Goal: Communication & Community: Answer question/provide support

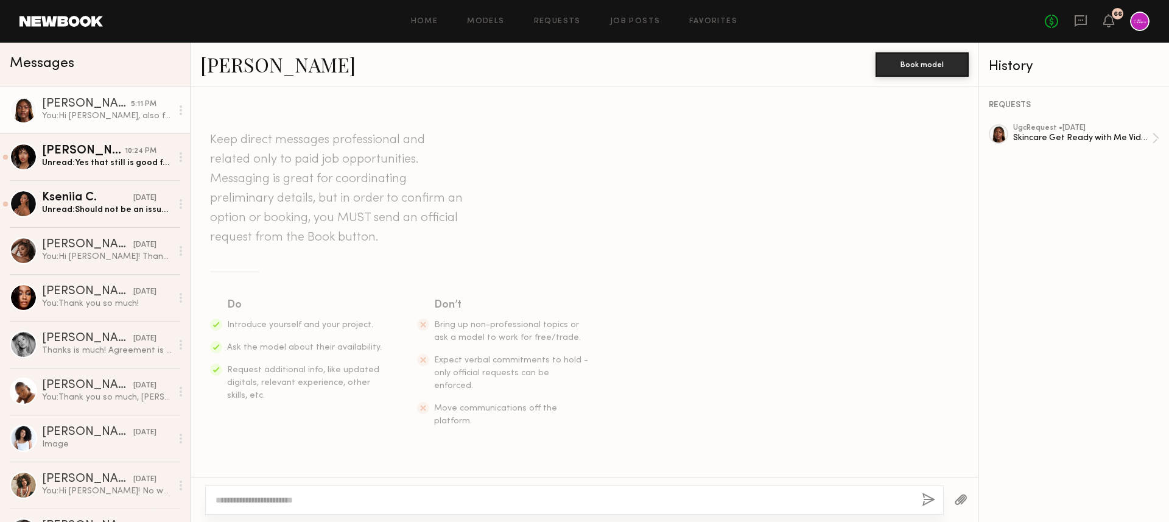
scroll to position [780, 0]
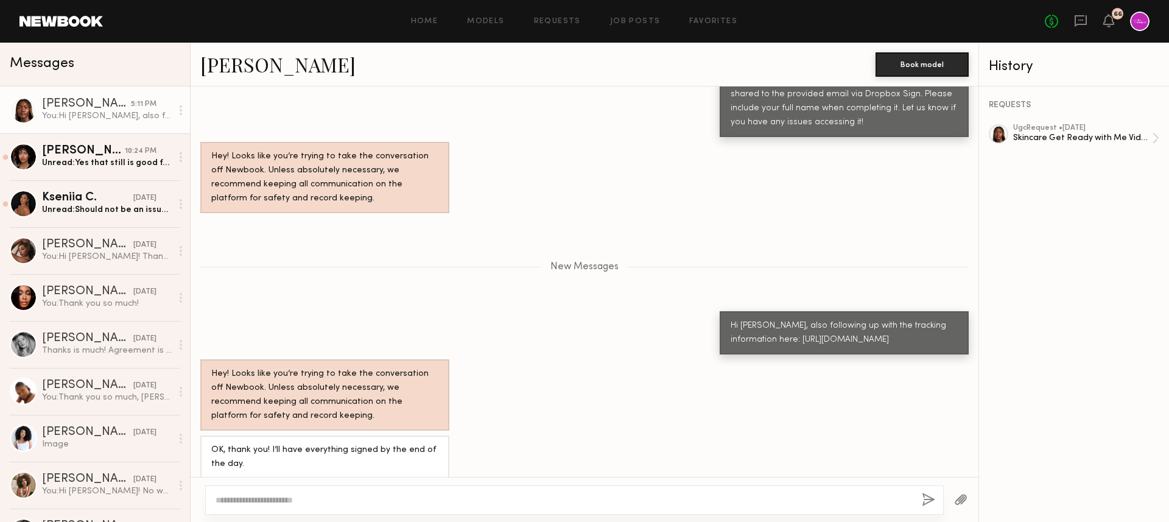
click at [316, 262] on div "New Messages" at bounding box center [585, 267] width 788 height 10
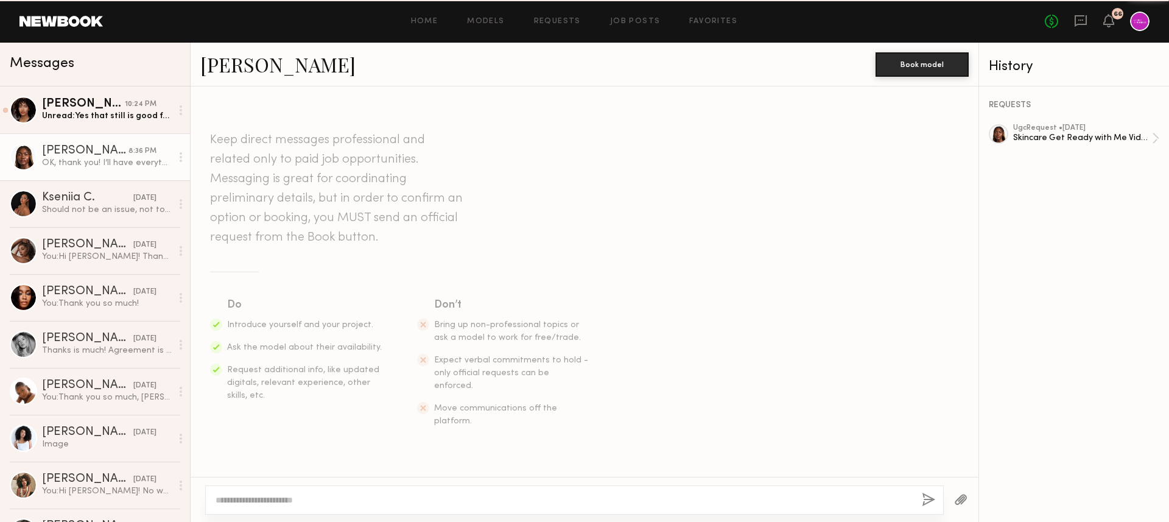
scroll to position [780, 0]
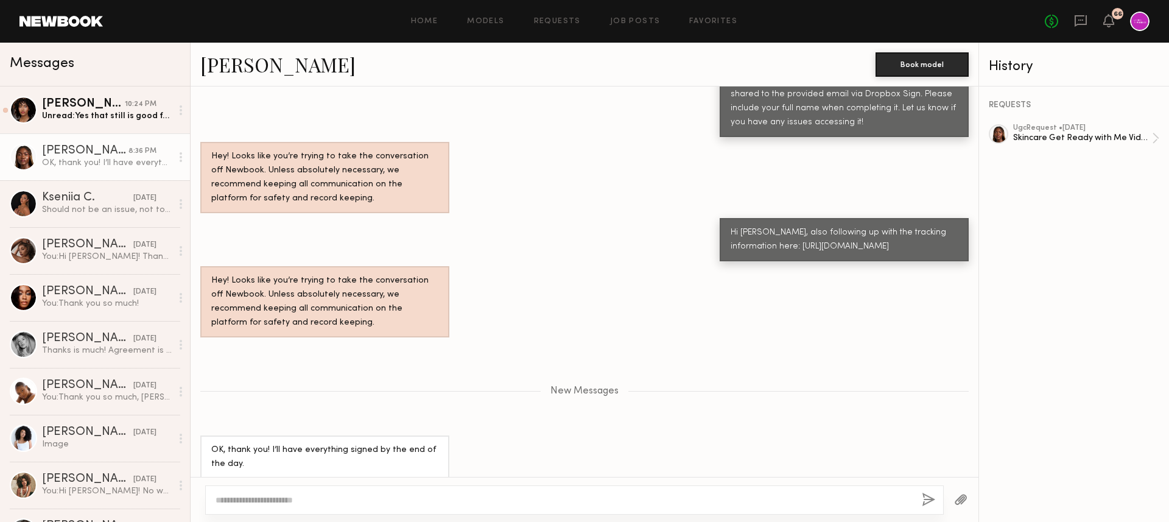
click at [377, 386] on div "New Messages" at bounding box center [585, 391] width 788 height 10
click at [82, 259] on div "You: Hi Andreanna! Thanks for checking in. We decided to move forward with anot…" at bounding box center [107, 257] width 130 height 12
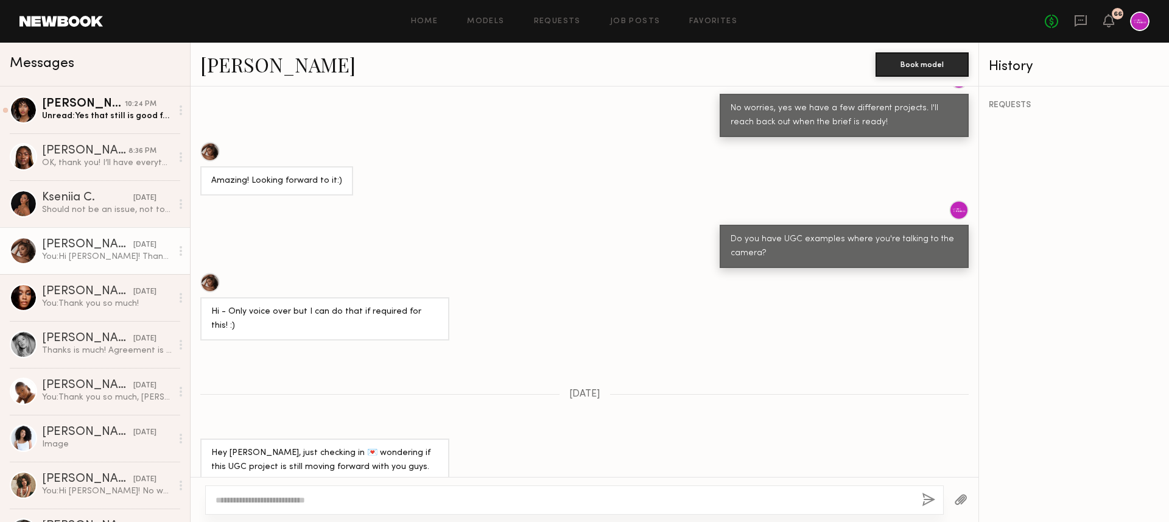
scroll to position [919, 0]
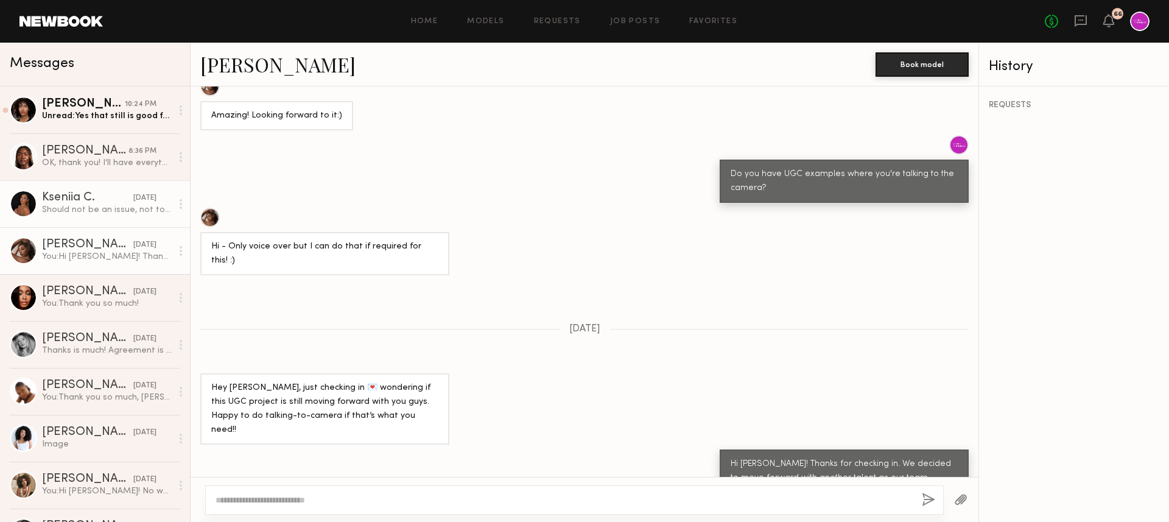
click at [94, 214] on div "Should not be an issue, not to worry thank you" at bounding box center [107, 210] width 130 height 12
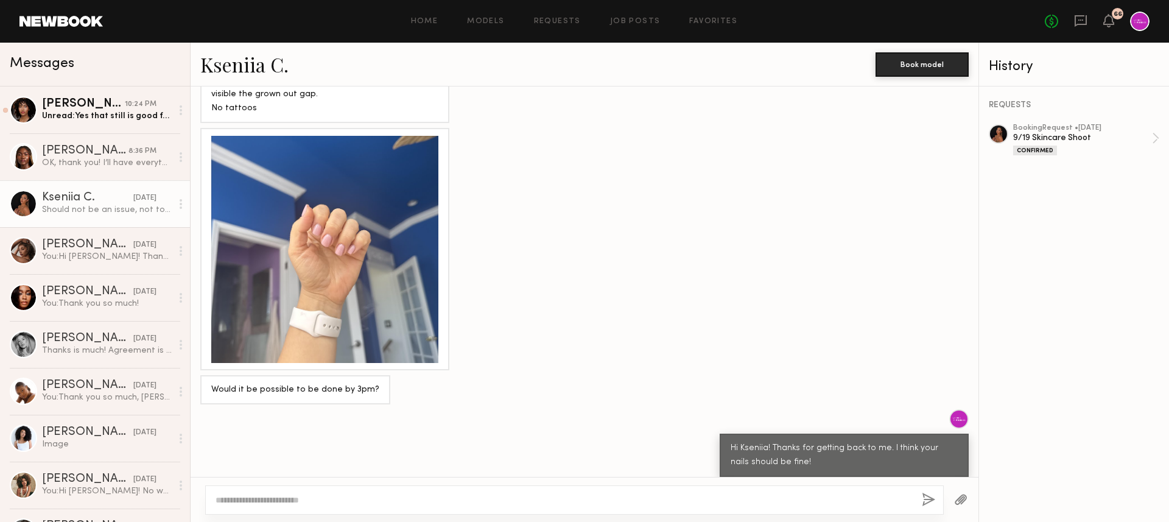
scroll to position [846, 0]
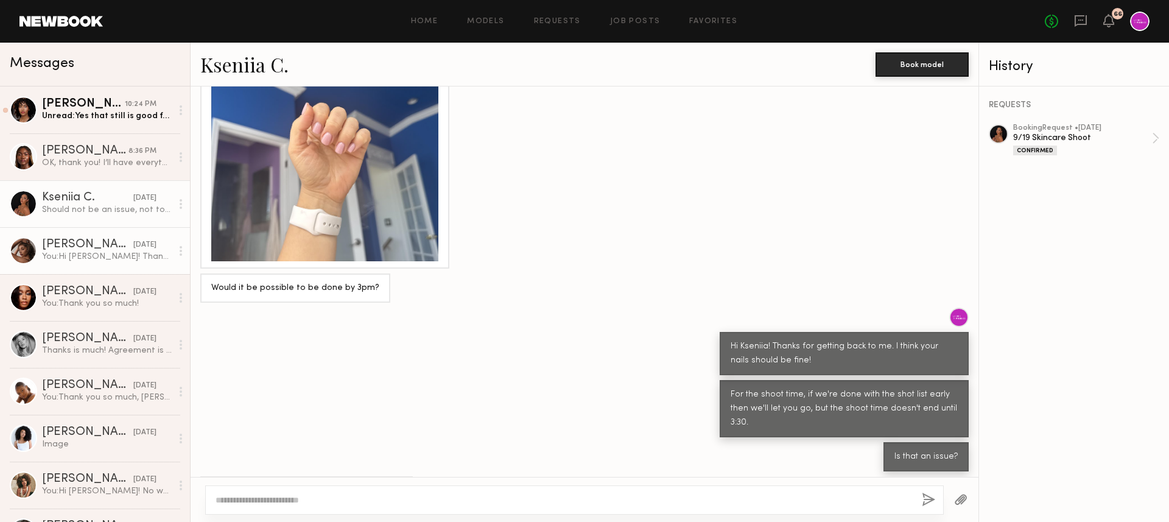
click at [89, 251] on div "You: Hi Andreanna! Thanks for checking in. We decided to move forward with anot…" at bounding box center [107, 257] width 130 height 12
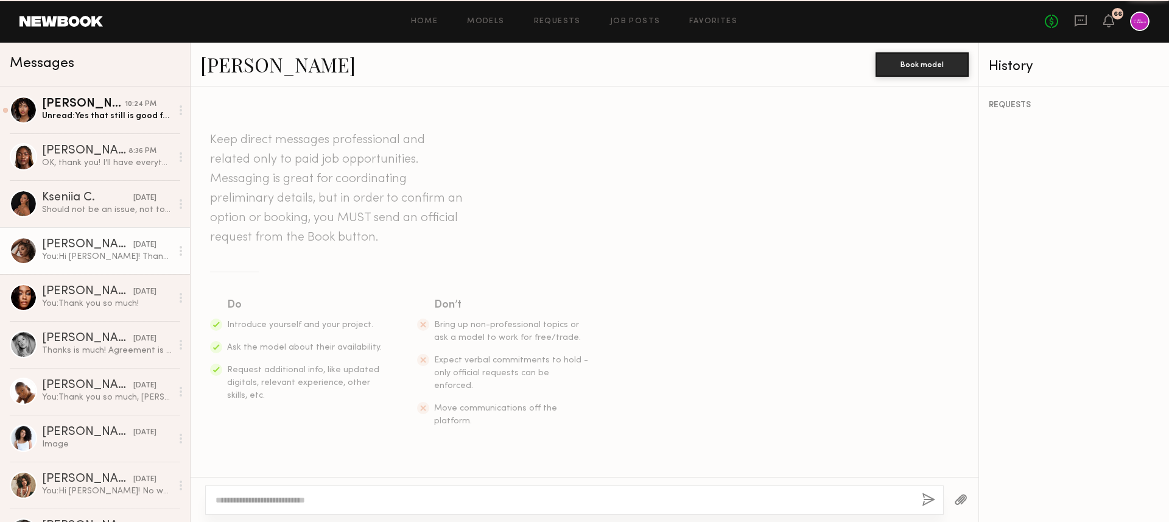
scroll to position [919, 0]
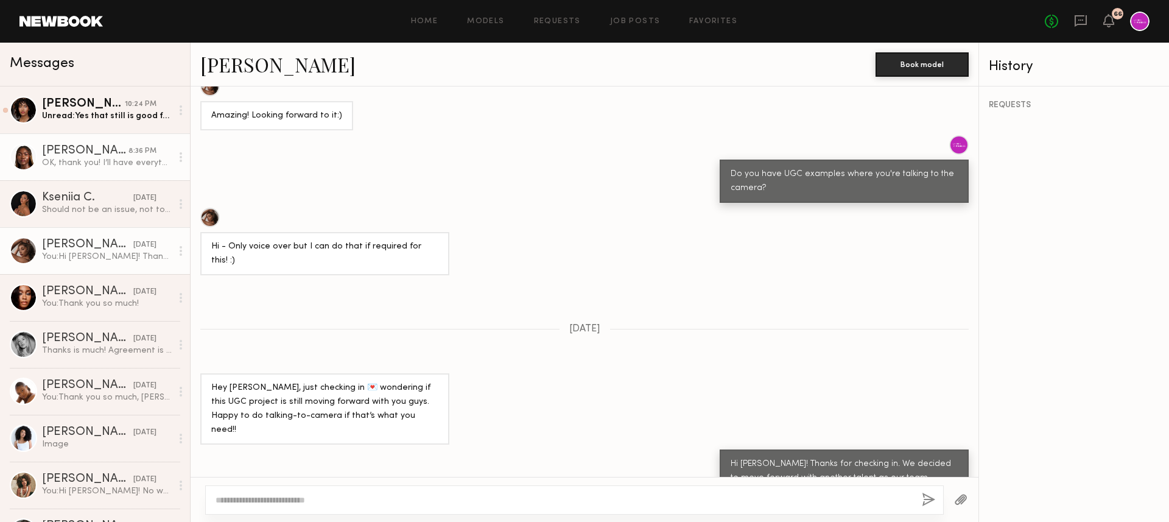
click at [87, 151] on div "[PERSON_NAME]" at bounding box center [85, 151] width 86 height 12
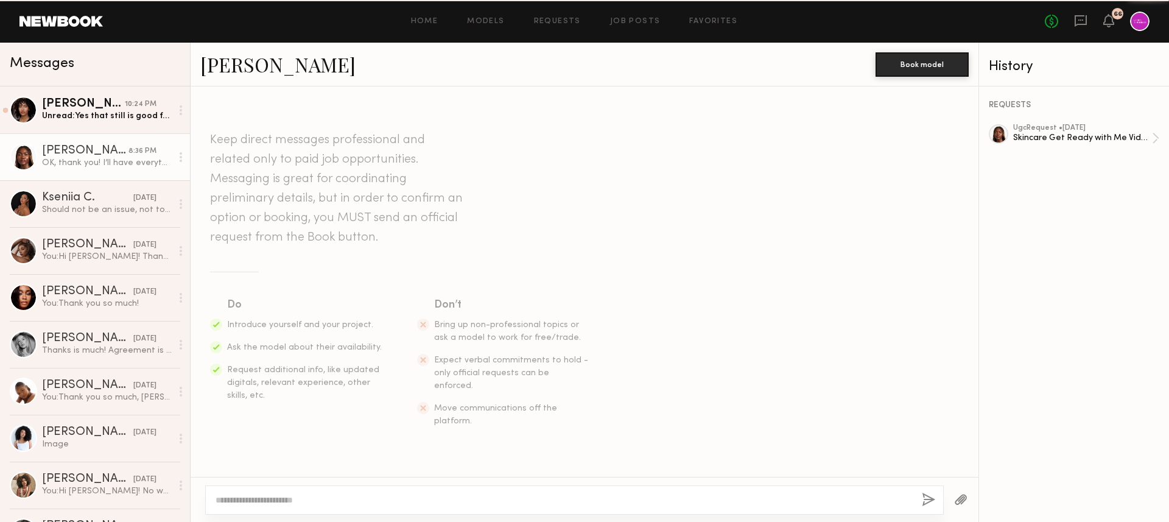
scroll to position [688, 0]
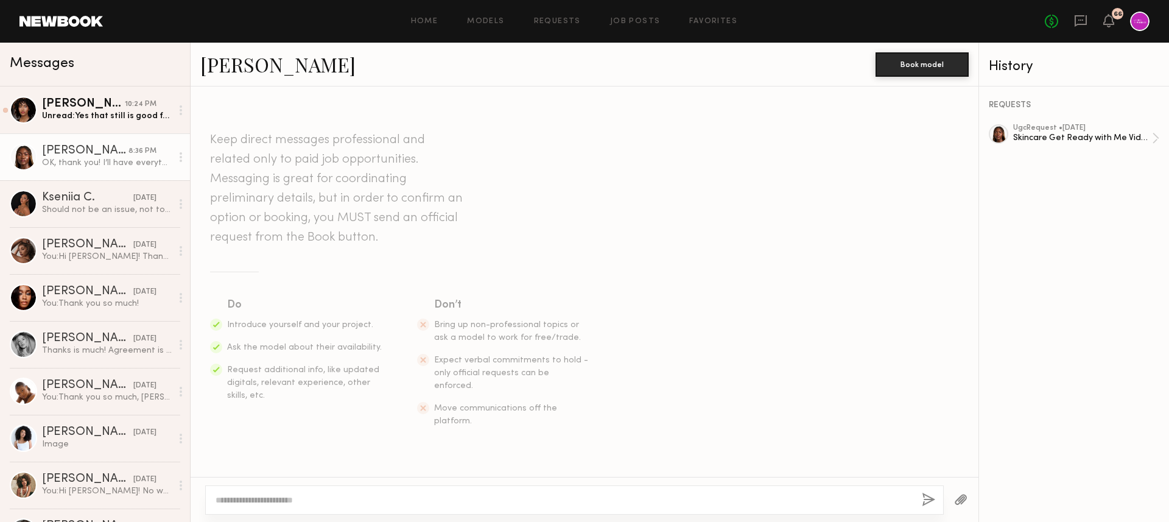
scroll to position [688, 0]
